Goal: Obtain resource: Download file/media

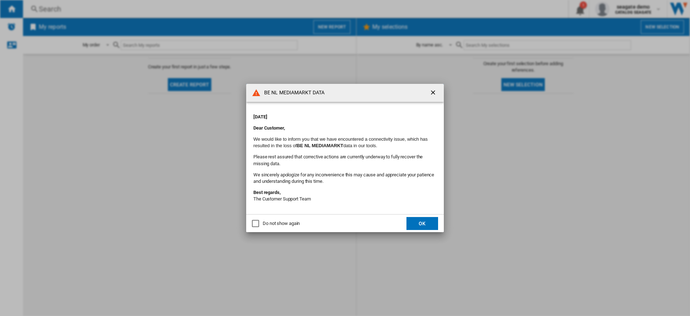
click at [434, 93] on ng-md-icon "getI18NText('BUTTONS.CLOSE_DIALOG')" at bounding box center [434, 93] width 9 height 9
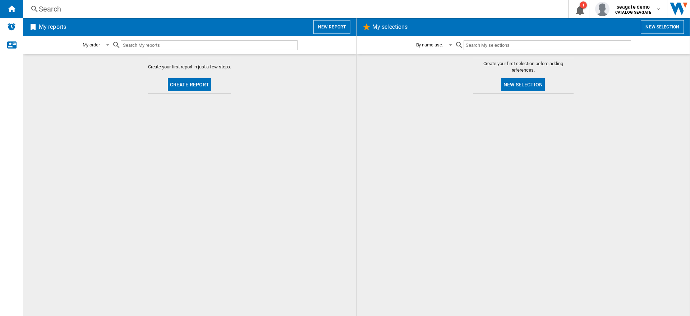
click at [334, 28] on button "New report" at bounding box center [332, 27] width 37 height 14
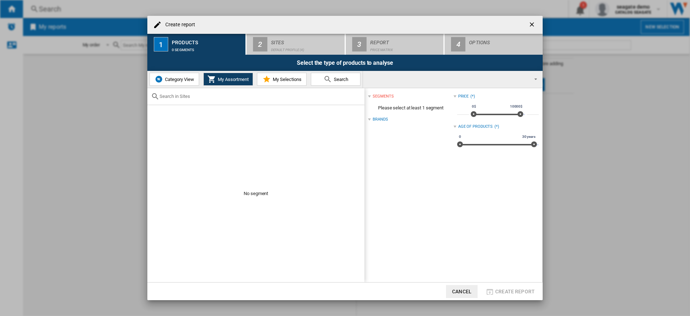
click at [178, 82] on button "Category View" at bounding box center [175, 79] width 50 height 13
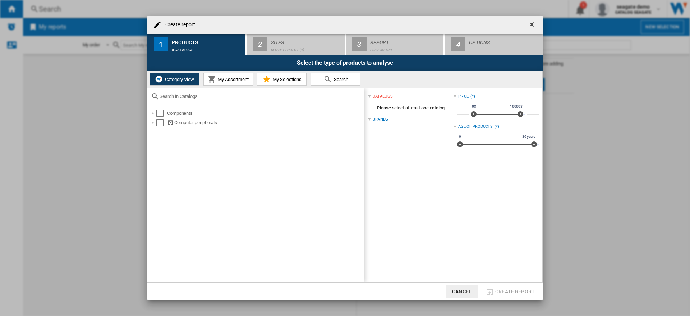
click at [228, 80] on span "My Assortment" at bounding box center [232, 79] width 33 height 5
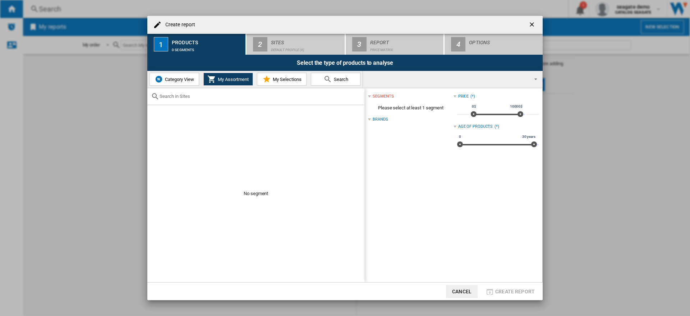
drag, startPoint x: 189, startPoint y: 77, endPoint x: 269, endPoint y: 52, distance: 84.0
click at [189, 77] on span "Category View" at bounding box center [178, 79] width 31 height 5
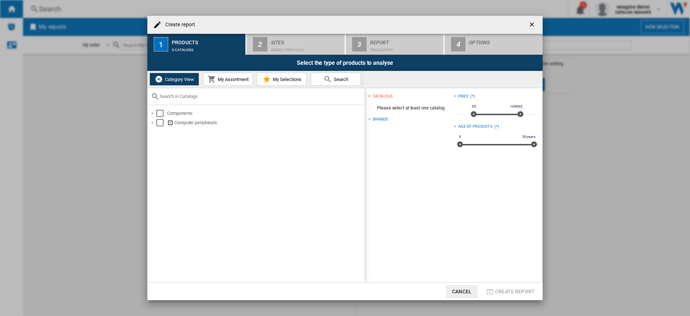
drag, startPoint x: 235, startPoint y: 79, endPoint x: 285, endPoint y: 76, distance: 50.1
click at [234, 79] on span "My Assortment" at bounding box center [232, 79] width 33 height 5
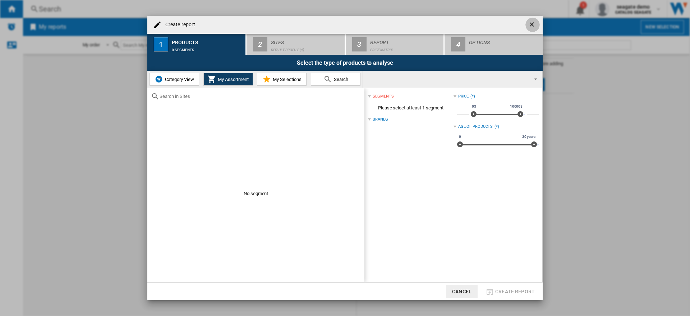
click at [534, 22] on ng-md-icon "getI18NText('BUTTONS.CLOSE_DIALOG')" at bounding box center [533, 25] width 9 height 9
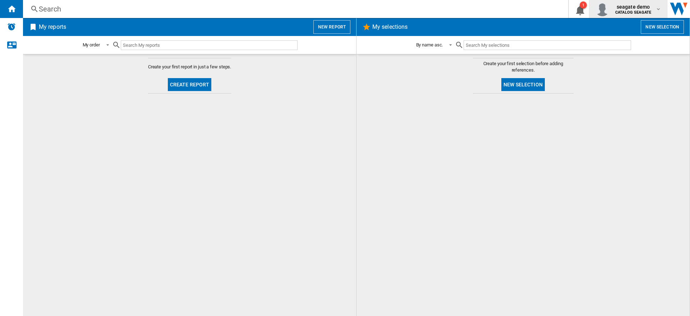
click at [638, 10] on b "CATALOG SEAGATE" at bounding box center [634, 12] width 36 height 5
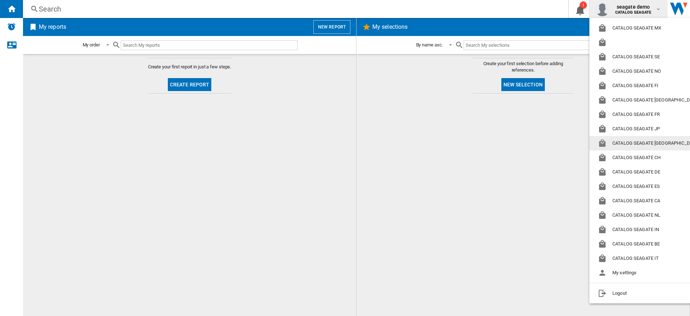
click at [653, 146] on button "CATALOG SEAGATE [GEOGRAPHIC_DATA]" at bounding box center [650, 143] width 121 height 14
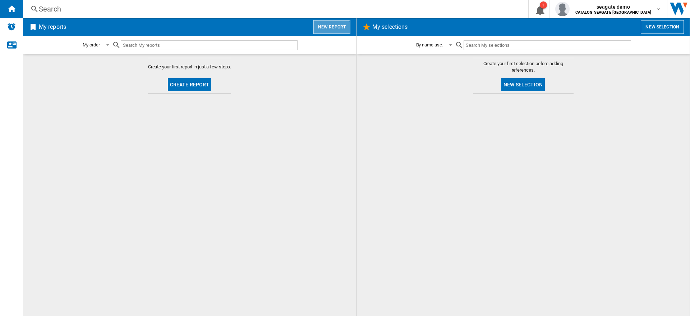
click at [332, 28] on button "New report" at bounding box center [332, 27] width 37 height 14
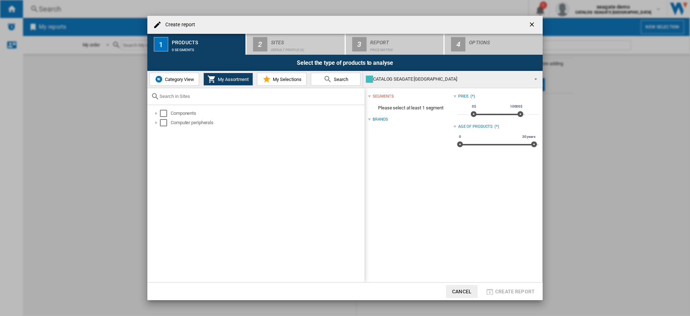
click at [224, 78] on span "My Assortment" at bounding box center [232, 79] width 33 height 5
drag, startPoint x: 176, startPoint y: 80, endPoint x: 207, endPoint y: 76, distance: 30.8
click at [176, 79] on span "Category View" at bounding box center [178, 79] width 31 height 5
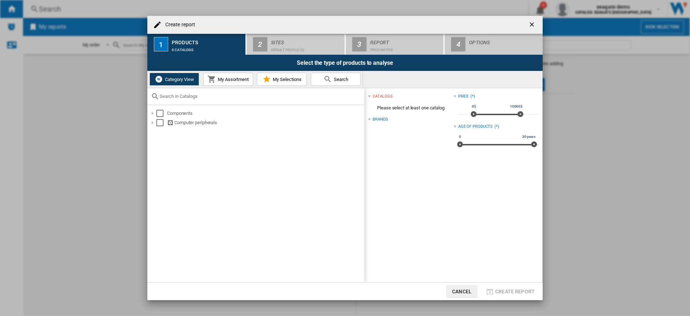
click at [227, 81] on span "My Assortment" at bounding box center [232, 79] width 33 height 5
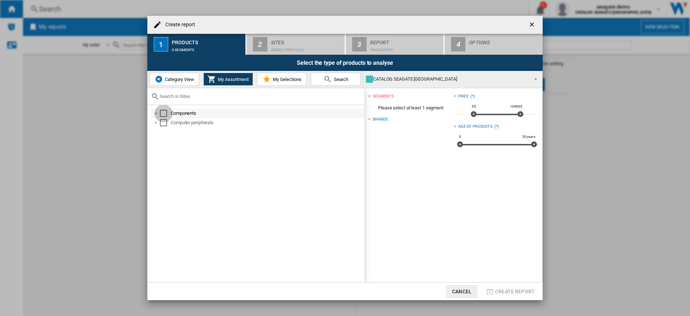
click at [164, 113] on div "Select" at bounding box center [163, 113] width 7 height 7
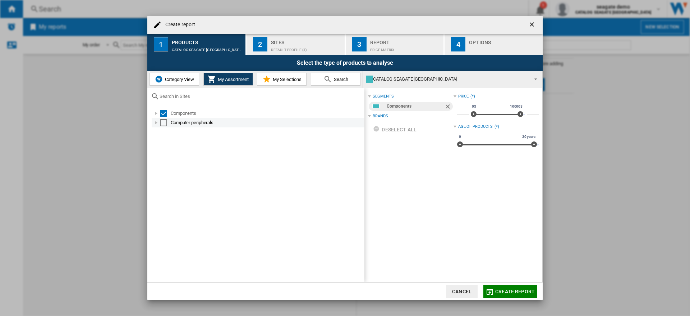
click at [163, 124] on div "Select" at bounding box center [163, 122] width 7 height 7
click at [279, 43] on div "Sites" at bounding box center [306, 41] width 71 height 8
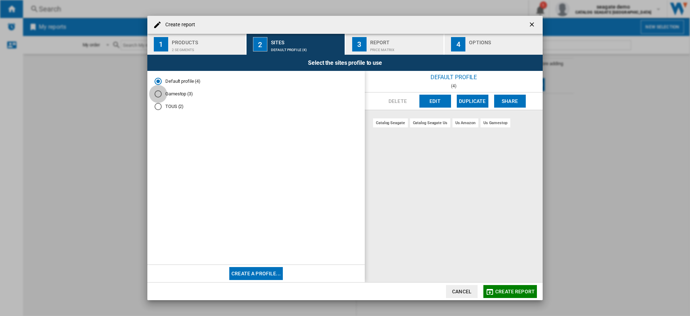
click at [159, 95] on div "Gamestop (3)" at bounding box center [158, 93] width 7 height 7
click at [196, 44] on div "2 segments" at bounding box center [207, 48] width 71 height 8
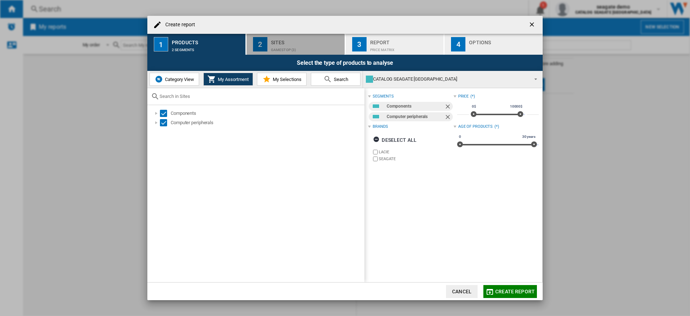
click at [280, 47] on div "Gamestop (3)" at bounding box center [306, 48] width 71 height 8
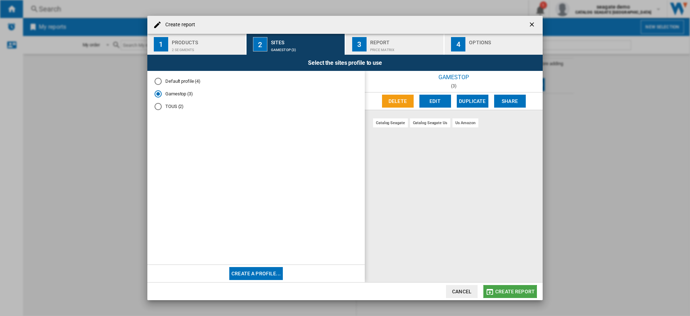
click at [507, 293] on span "Create report" at bounding box center [515, 291] width 40 height 6
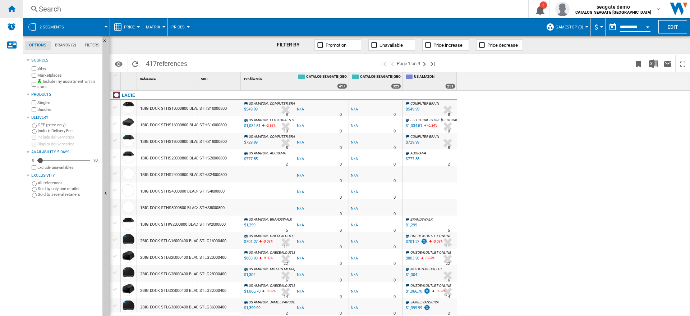
click at [10, 12] on ng-md-icon "Home" at bounding box center [11, 8] width 9 height 9
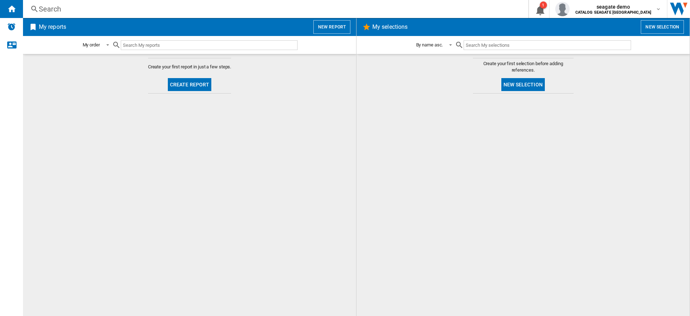
click at [321, 26] on button "New report" at bounding box center [332, 27] width 37 height 14
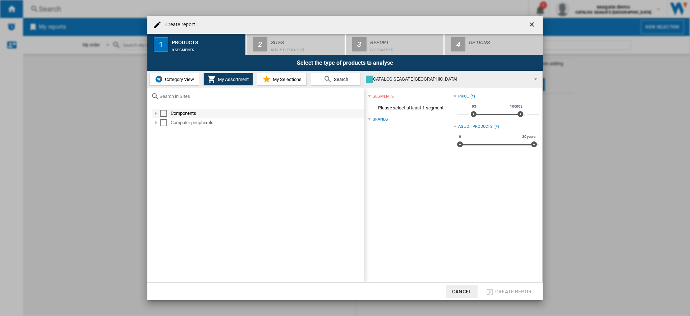
click at [162, 115] on div "Select" at bounding box center [163, 113] width 7 height 7
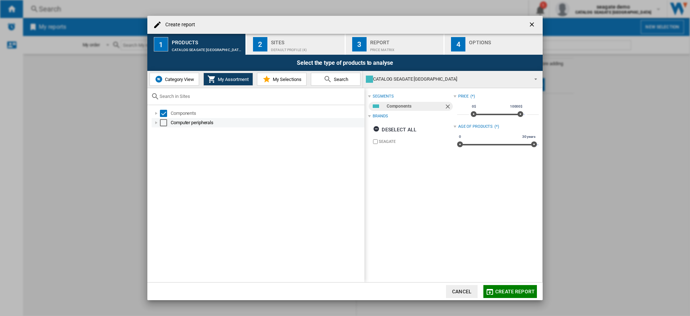
click at [164, 124] on div "Select" at bounding box center [163, 122] width 7 height 7
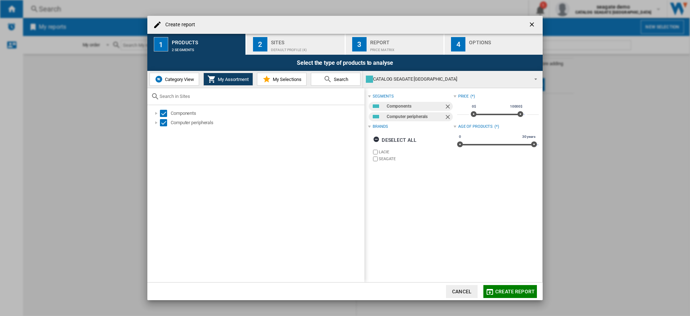
click at [288, 45] on div "Default profile (4)" at bounding box center [306, 48] width 71 height 8
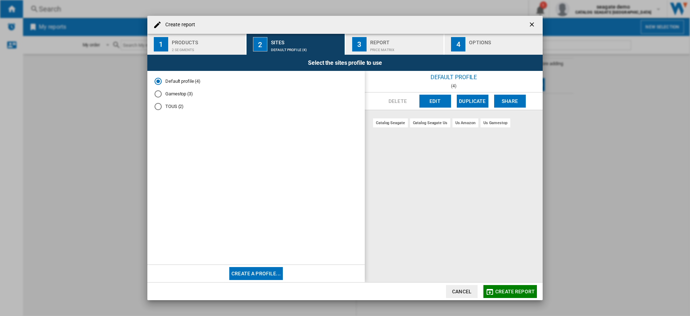
click at [159, 107] on div "TOUS (2)" at bounding box center [158, 106] width 7 height 7
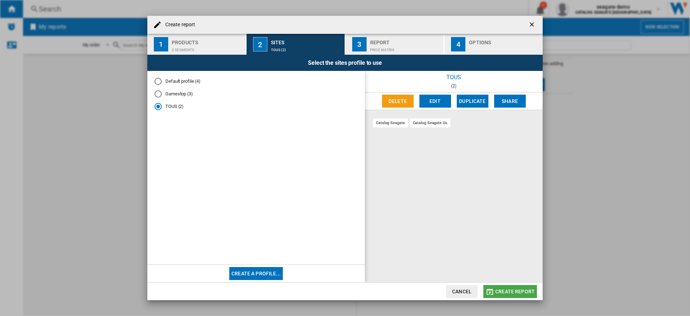
click at [511, 290] on span "Create report" at bounding box center [515, 291] width 40 height 6
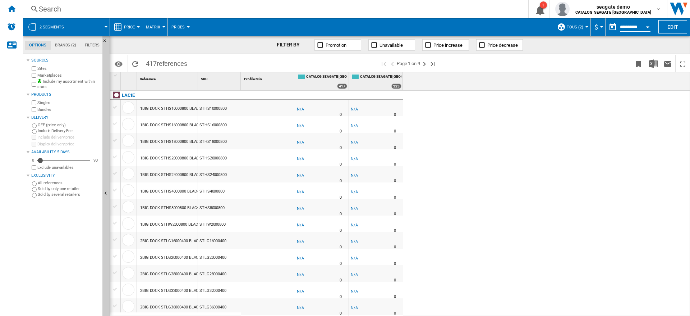
click at [468, 131] on div "-1.0 % -$1 % N/A 0 -1.0 % -$1" at bounding box center [465, 203] width 449 height 225
click at [556, 125] on div "-1.0 % -$1 % N/A 0 -1.0 % -$1" at bounding box center [465, 203] width 449 height 225
click at [475, 117] on div "-1.0 % -$1 % N/A 0 -1.0 % -$1" at bounding box center [465, 203] width 449 height 225
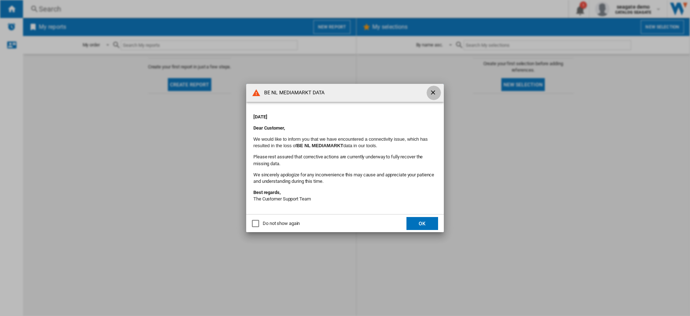
click at [434, 92] on ng-md-icon "getI18NText('BUTTONS.CLOSE_DIALOG')" at bounding box center [434, 93] width 9 height 9
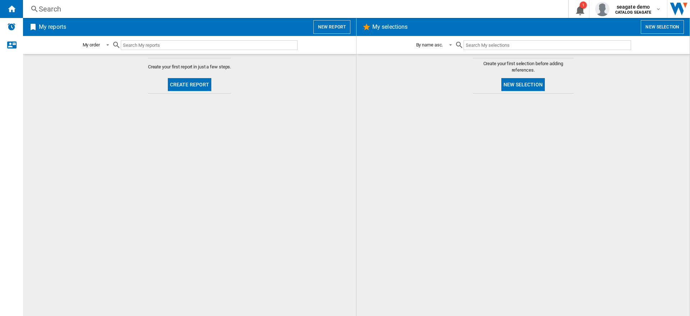
click at [339, 28] on button "New report" at bounding box center [332, 27] width 37 height 14
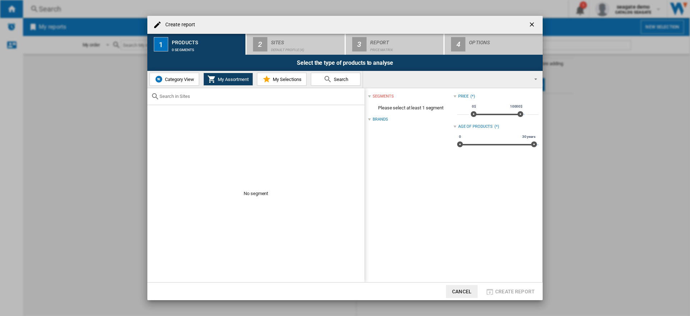
click at [532, 24] on ng-md-icon "getI18NText('BUTTONS.CLOSE_DIALOG')" at bounding box center [533, 25] width 9 height 9
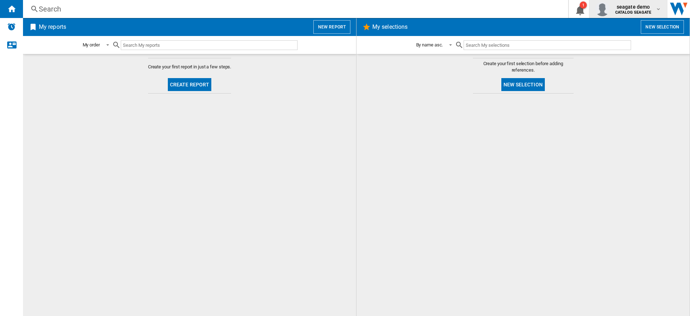
click at [648, 10] on span "seagate demo" at bounding box center [634, 6] width 36 height 7
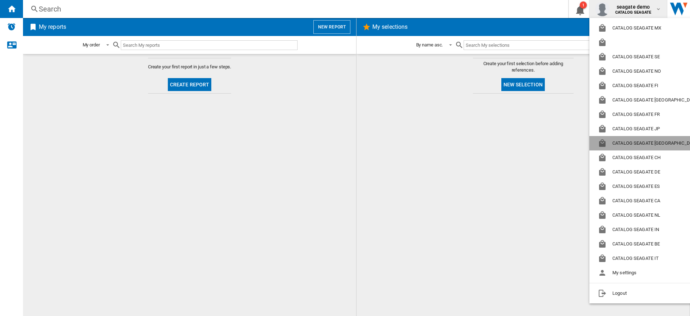
click at [651, 144] on button "CATALOG SEAGATE [GEOGRAPHIC_DATA]" at bounding box center [650, 143] width 121 height 14
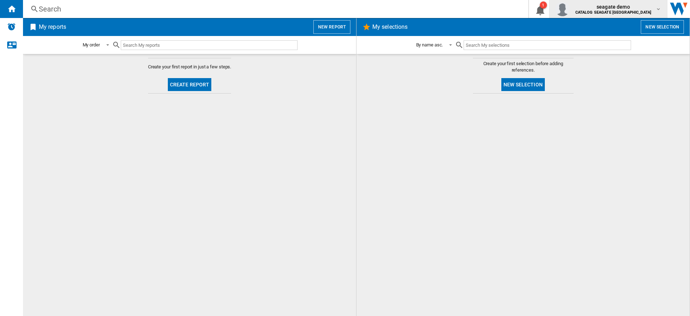
click at [656, 9] on md-icon "button" at bounding box center [659, 9] width 6 height 6
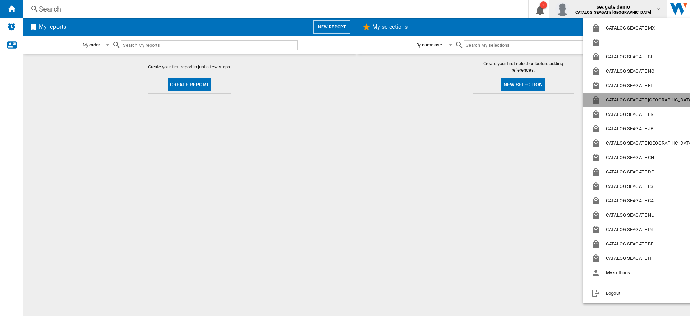
click at [641, 99] on button "CATALOG SEAGATE [GEOGRAPHIC_DATA]" at bounding box center [643, 100] width 121 height 14
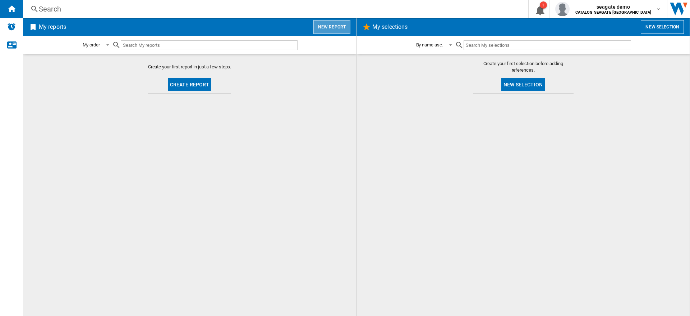
click at [333, 27] on button "New report" at bounding box center [332, 27] width 37 height 14
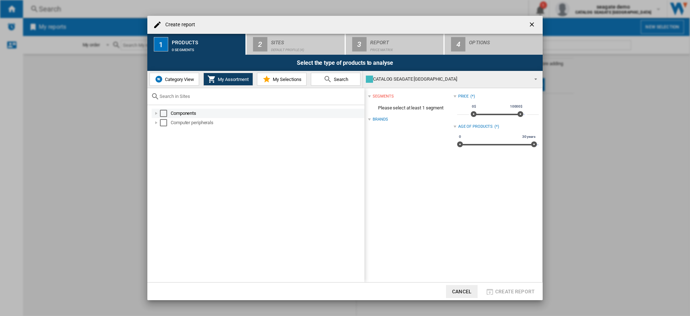
click at [163, 114] on div "Select" at bounding box center [163, 113] width 7 height 7
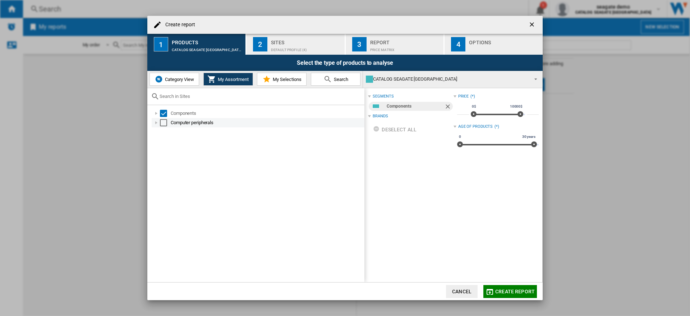
click at [165, 125] on div "Select" at bounding box center [163, 122] width 7 height 7
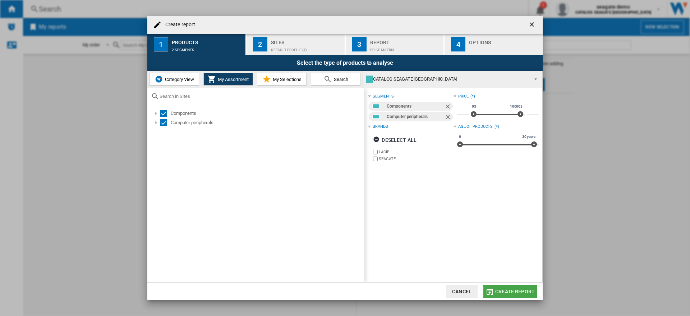
click at [516, 291] on span "Create report" at bounding box center [515, 291] width 40 height 6
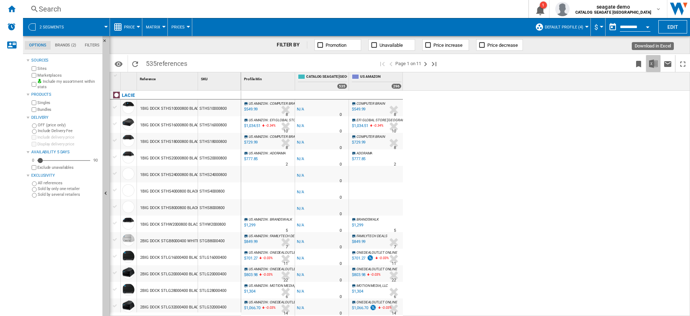
click at [656, 65] on img "Download in Excel" at bounding box center [653, 63] width 9 height 9
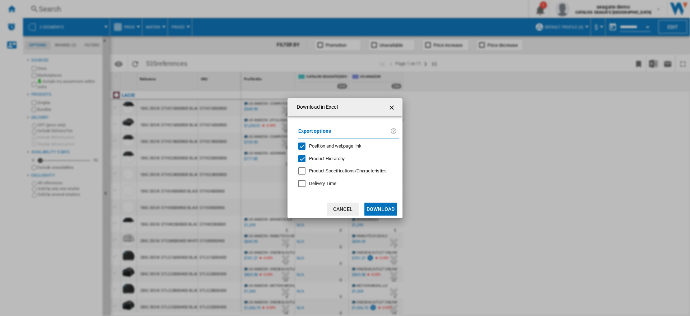
click at [380, 209] on button "Download" at bounding box center [381, 208] width 32 height 13
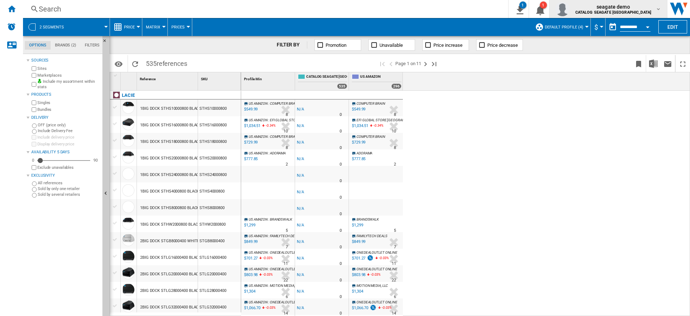
click at [650, 11] on b "CATALOG SEAGATE [GEOGRAPHIC_DATA]" at bounding box center [614, 12] width 76 height 5
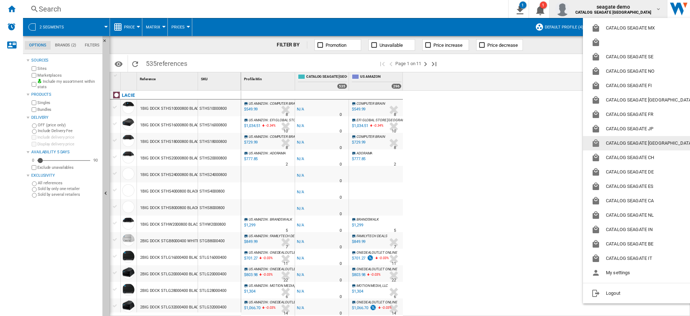
click at [645, 144] on button "CATALOG SEAGATE [GEOGRAPHIC_DATA]" at bounding box center [643, 143] width 121 height 14
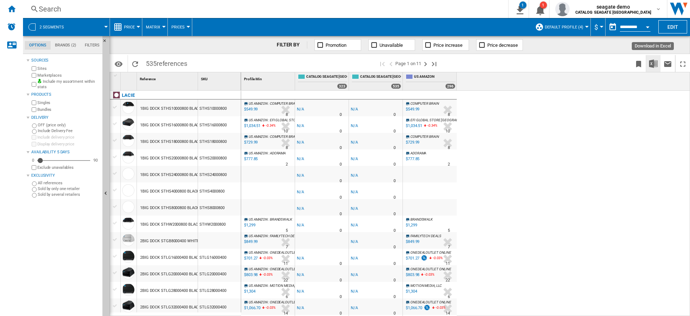
click at [653, 63] on img "Download in Excel" at bounding box center [653, 63] width 9 height 9
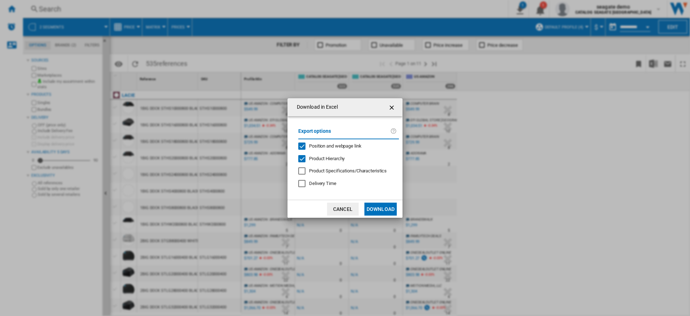
click at [381, 209] on button "Download" at bounding box center [381, 208] width 32 height 13
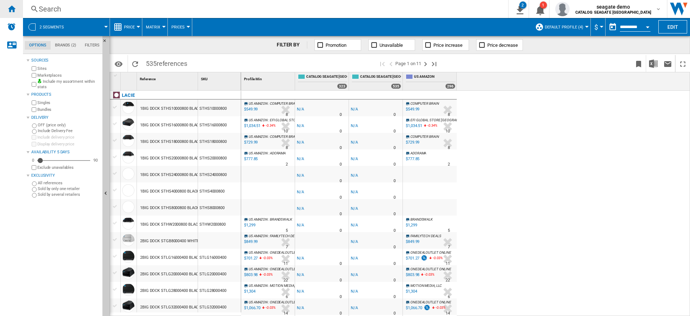
click at [13, 13] on div "Home" at bounding box center [11, 9] width 23 height 18
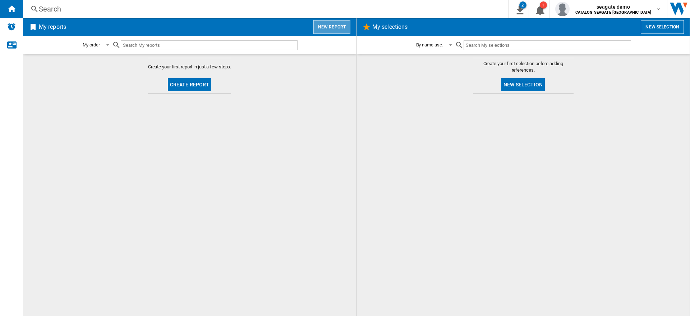
click at [334, 27] on button "New report" at bounding box center [332, 27] width 37 height 14
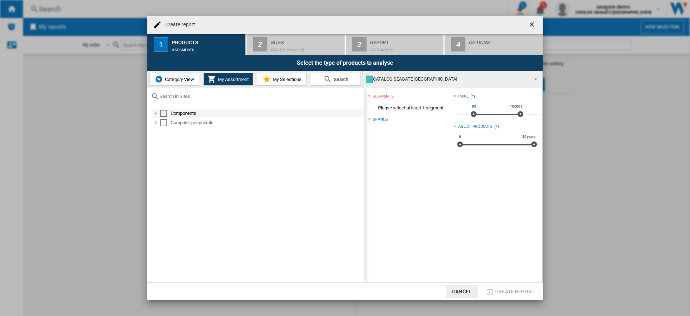
click at [164, 112] on div "Select" at bounding box center [163, 113] width 7 height 7
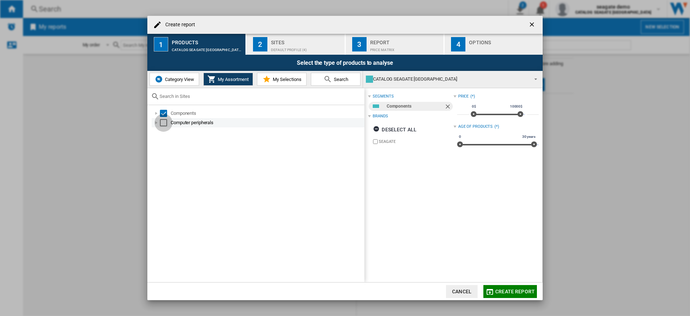
click at [164, 123] on div "Select" at bounding box center [163, 122] width 7 height 7
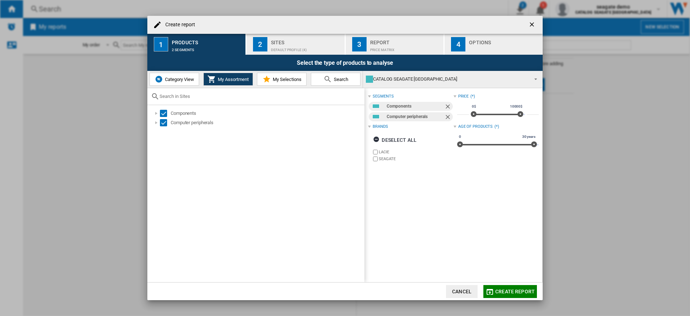
click at [513, 292] on span "Create report" at bounding box center [515, 291] width 40 height 6
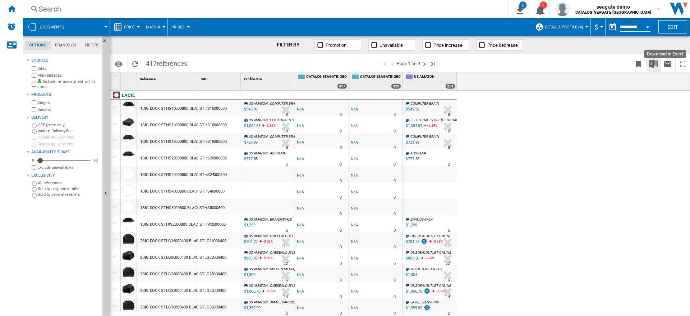
click at [655, 64] on img "Download in Excel" at bounding box center [653, 63] width 9 height 9
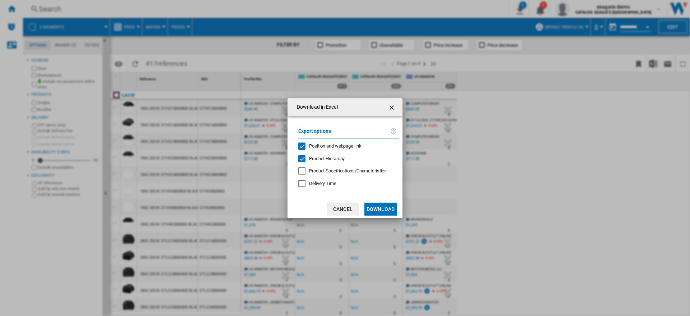
click at [388, 210] on button "Download" at bounding box center [381, 208] width 32 height 13
